Goal: Information Seeking & Learning: Learn about a topic

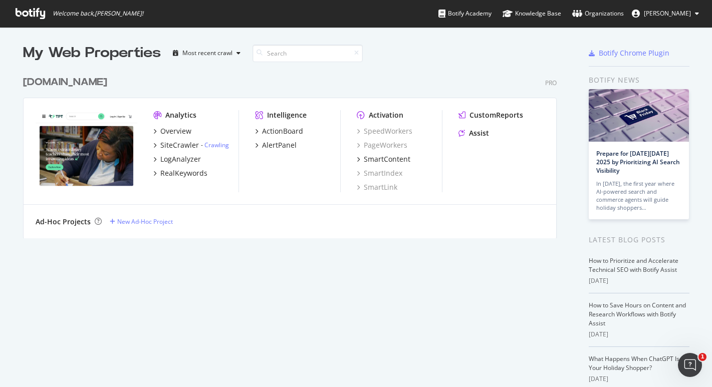
click at [107, 84] on div "[DOMAIN_NAME]" at bounding box center [65, 82] width 84 height 15
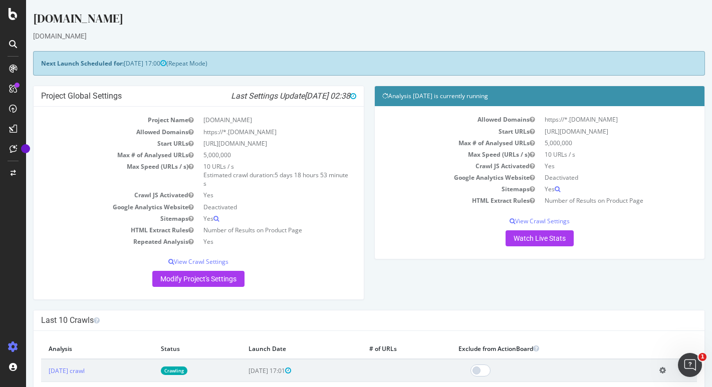
click at [10, 67] on icon at bounding box center [13, 69] width 8 height 8
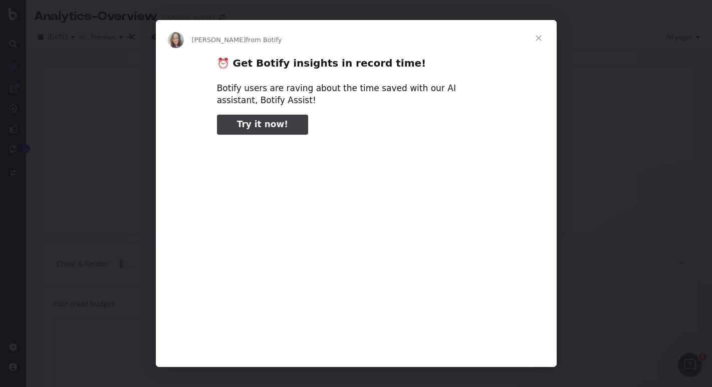
type input "52767"
click at [543, 38] on span "Close" at bounding box center [538, 38] width 36 height 36
